Goal: Task Accomplishment & Management: Complete application form

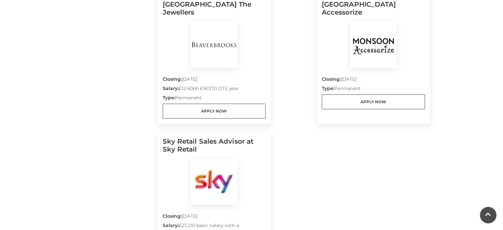
scroll to position [298, 0]
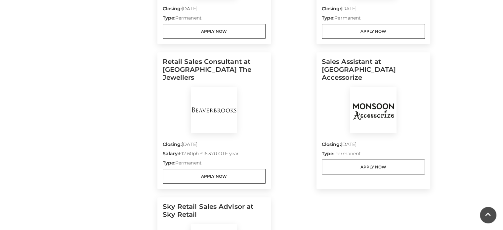
click at [356, 58] on h5 "Sales Assistant at Monsoon Accessorize" at bounding box center [373, 72] width 103 height 29
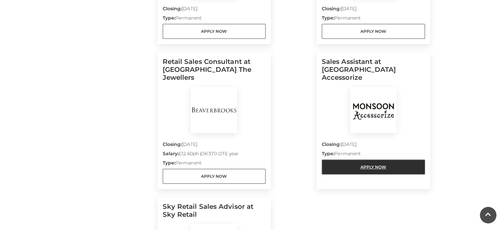
click at [361, 159] on link "Apply Now" at bounding box center [373, 166] width 103 height 15
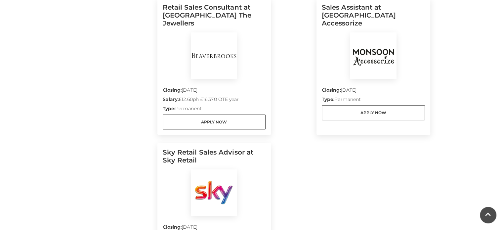
scroll to position [397, 0]
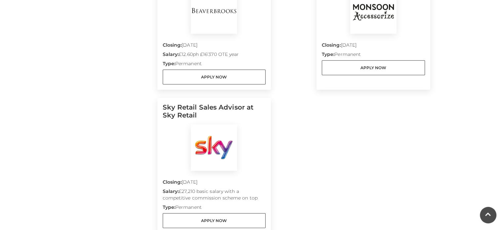
click at [213, 153] on img at bounding box center [214, 147] width 46 height 46
click at [221, 132] on img at bounding box center [214, 147] width 46 height 46
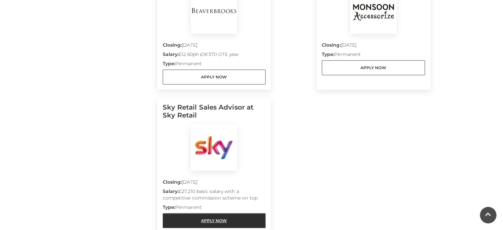
click at [220, 216] on link "Apply Now" at bounding box center [214, 220] width 103 height 15
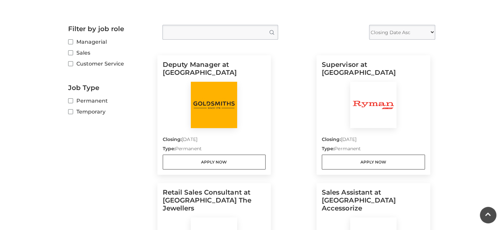
scroll to position [99, 0]
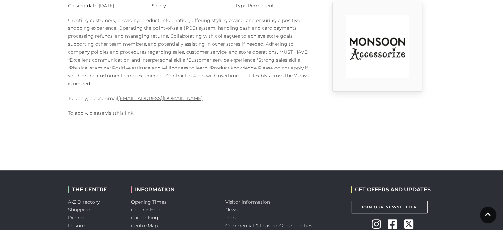
scroll to position [66, 0]
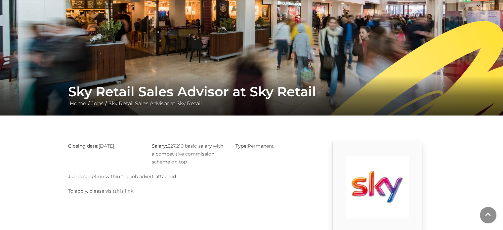
scroll to position [132, 0]
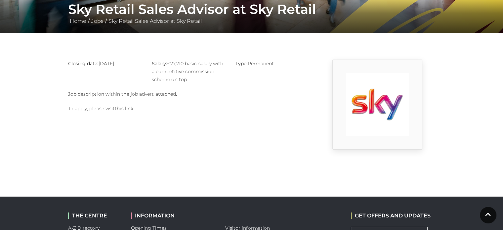
click at [117, 107] on link "this link" at bounding box center [124, 108] width 19 height 6
